Goal: Information Seeking & Learning: Find specific fact

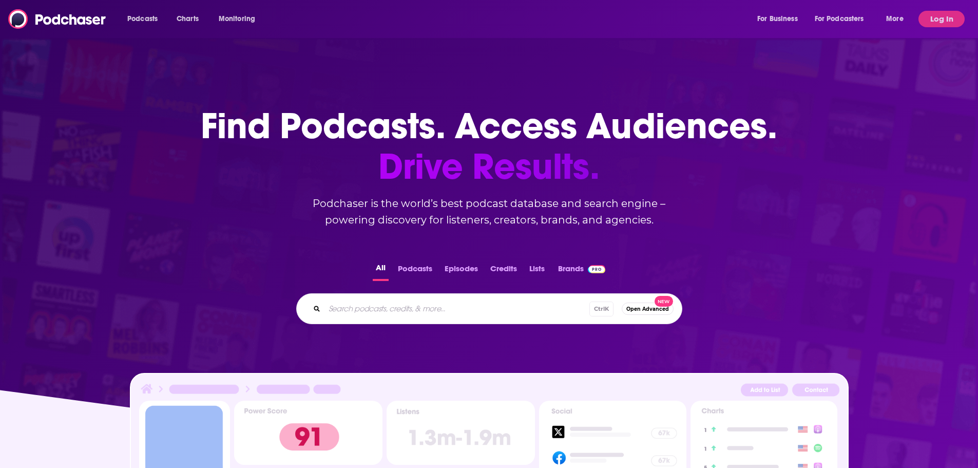
click at [437, 18] on div "Podcasts Charts Monitoring For Business For Podcasters More" at bounding box center [516, 19] width 793 height 16
click at [947, 17] on button "Log In" at bounding box center [941, 19] width 46 height 16
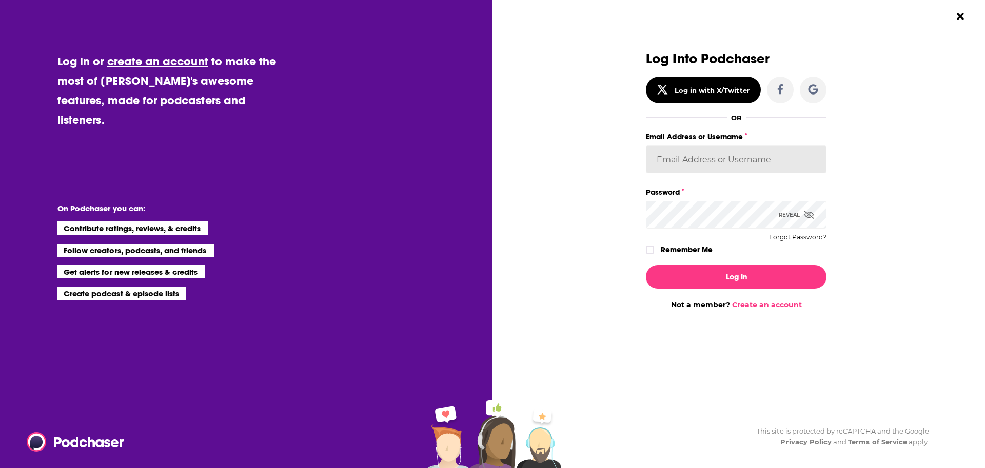
type input "rarjune"
click at [744, 157] on input "rarjune" at bounding box center [736, 159] width 181 height 28
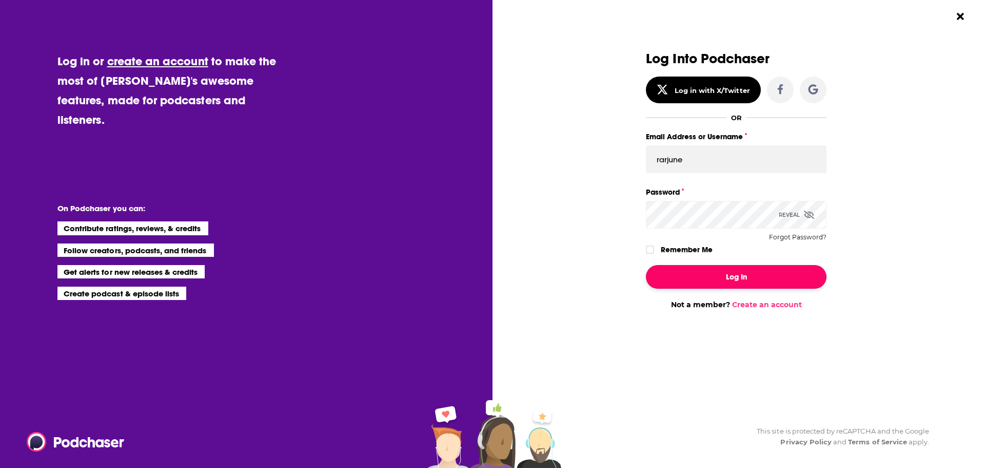
click at [685, 268] on button "Log In" at bounding box center [736, 277] width 181 height 24
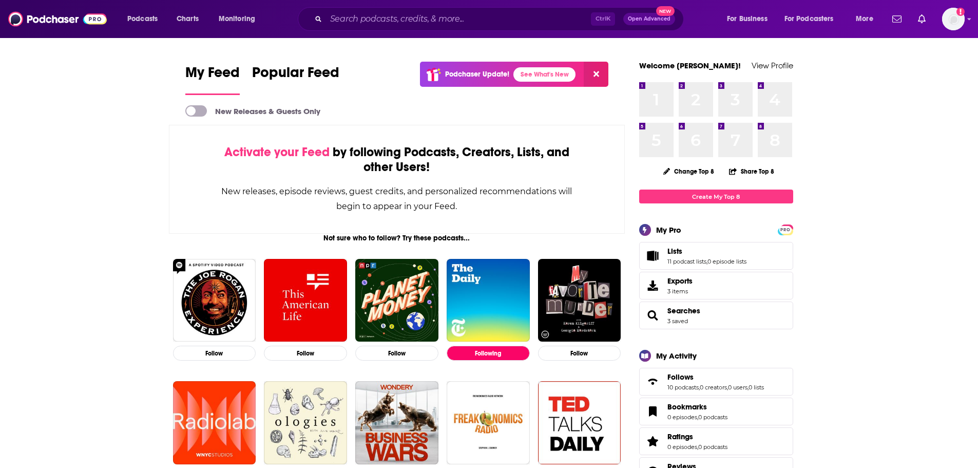
drag, startPoint x: 424, startPoint y: 4, endPoint x: 410, endPoint y: 16, distance: 18.5
click at [423, 5] on div "Podcasts Charts Monitoring Ctrl K Open Advanced New For Business For Podcasters…" at bounding box center [489, 19] width 978 height 38
click at [404, 18] on input "Search podcasts, credits, & more..." at bounding box center [458, 19] width 265 height 16
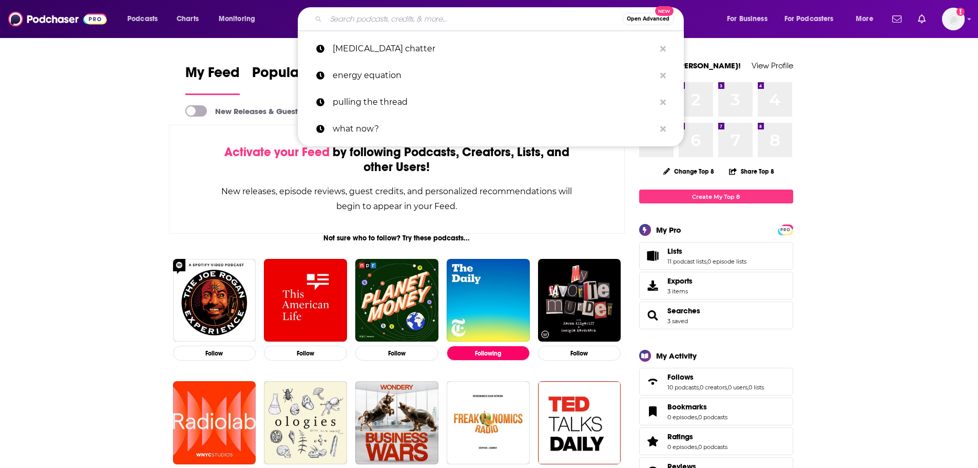
paste input "The Icons"
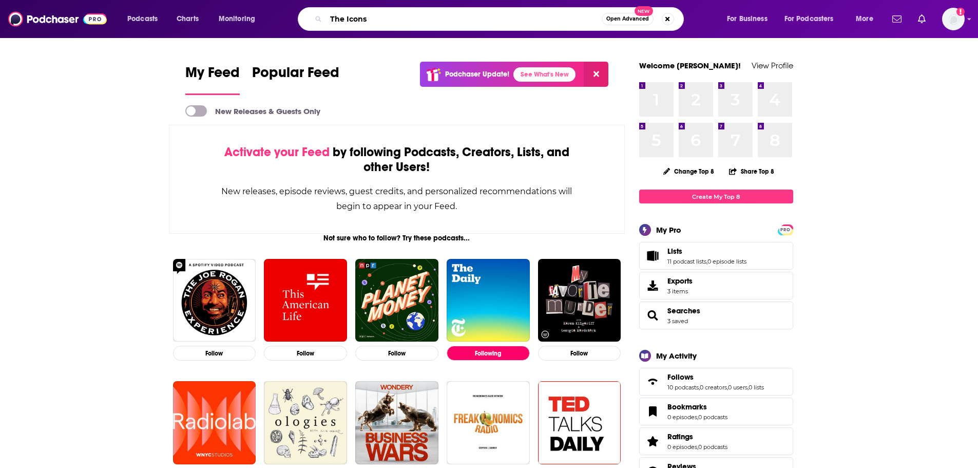
drag, startPoint x: 346, startPoint y: 19, endPoint x: 261, endPoint y: 21, distance: 85.2
click at [263, 21] on div "Podcasts Charts Monitoring The Icons Open Advanced New For Business For Podcast…" at bounding box center [501, 19] width 763 height 24
type input "Icons"
